Goal: Register for event/course

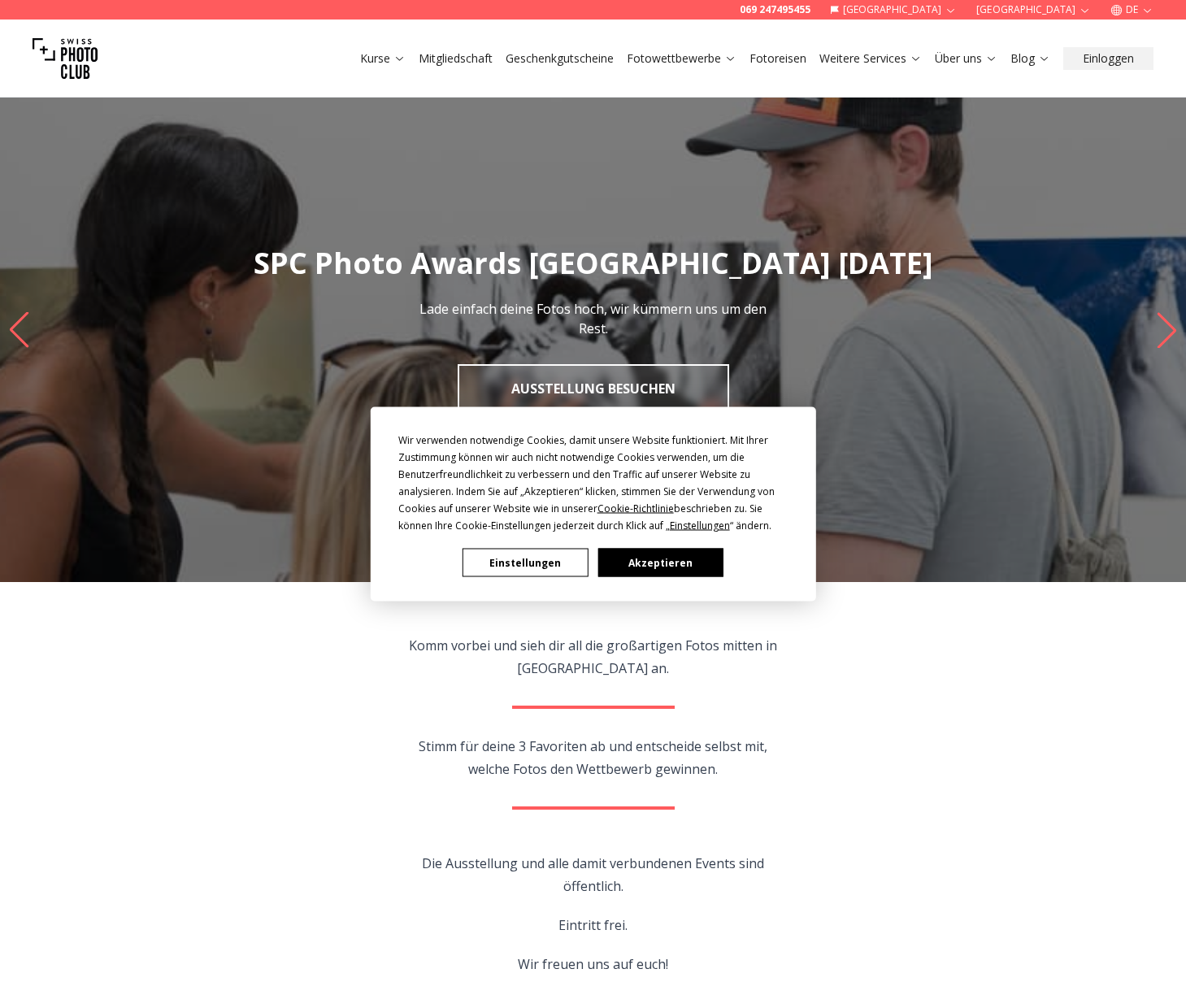
click at [642, 556] on button "Akzeptieren" at bounding box center [660, 563] width 125 height 28
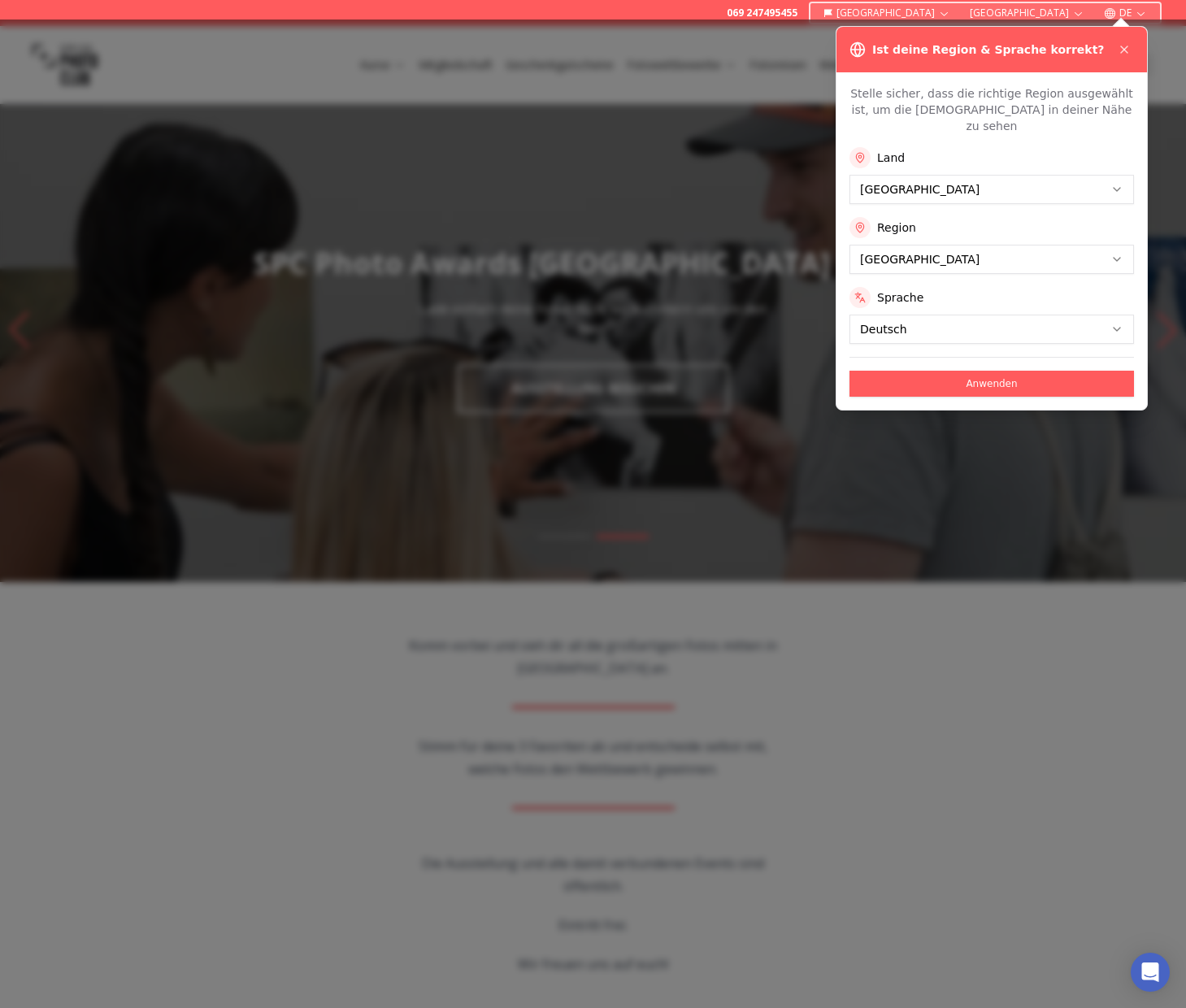
click at [1006, 371] on button "Anwenden" at bounding box center [992, 383] width 284 height 26
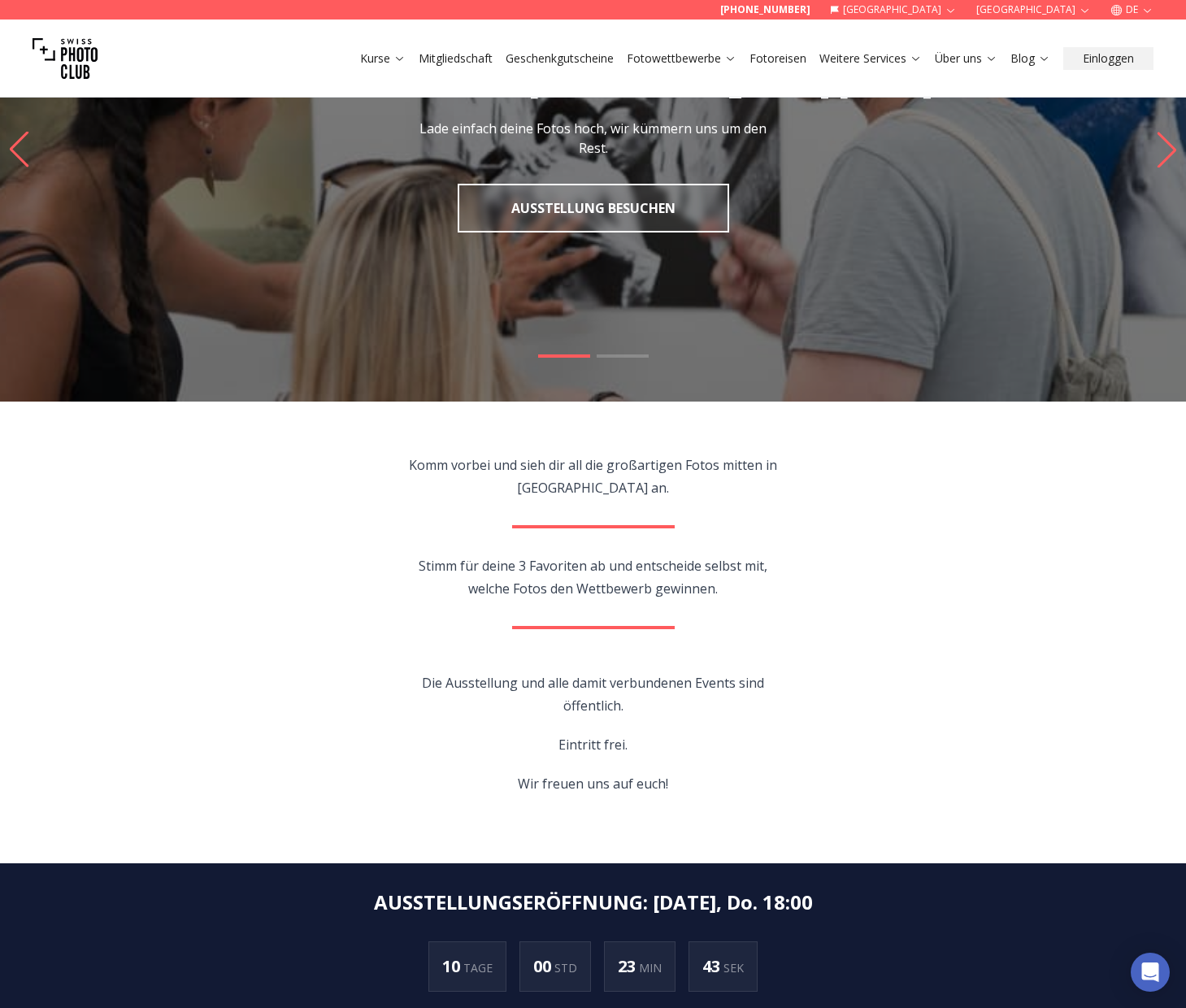
scroll to position [163, 0]
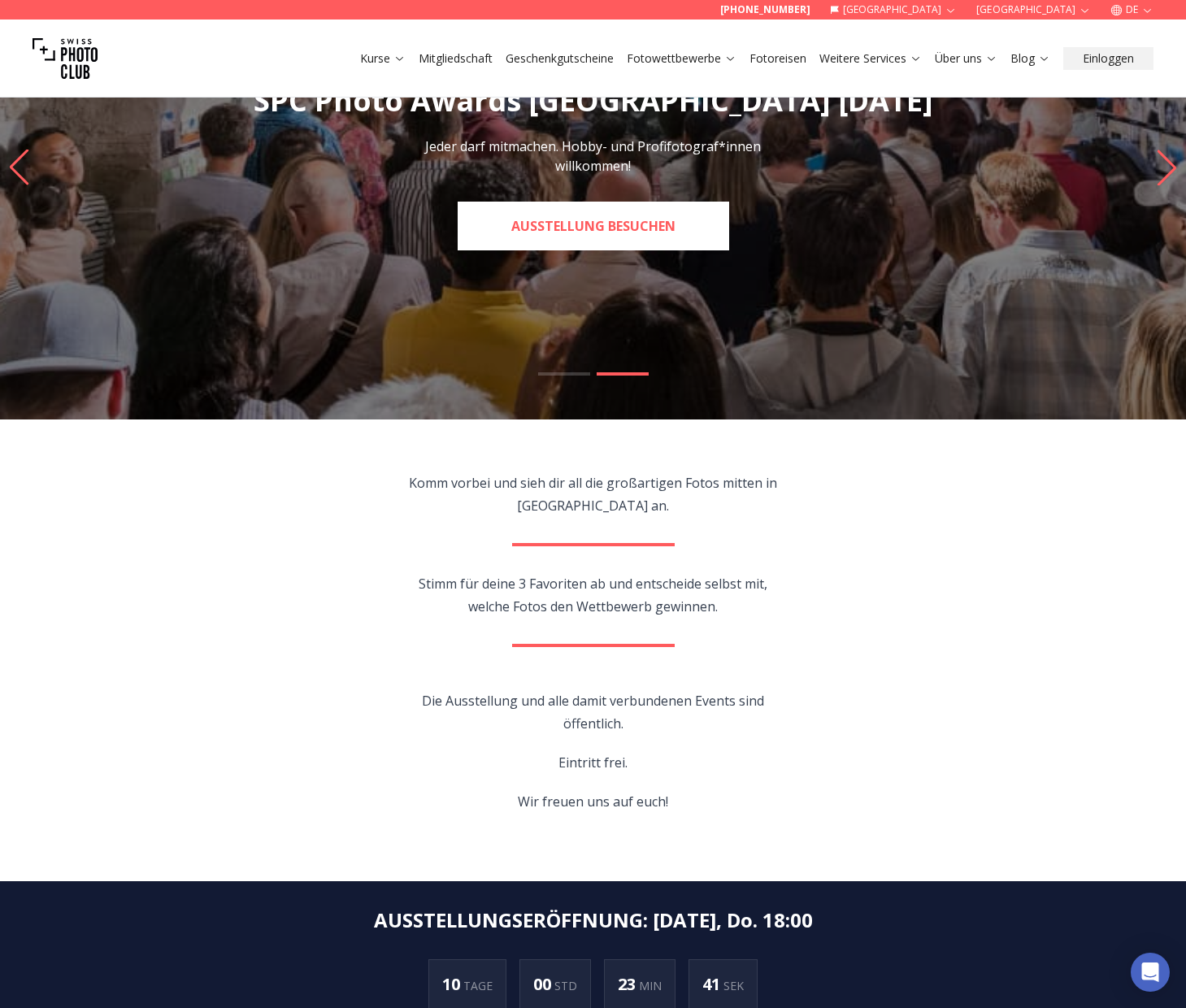
click at [603, 232] on link "Ausstellung besuchen" at bounding box center [593, 226] width 272 height 49
